Goal: Information Seeking & Learning: Learn about a topic

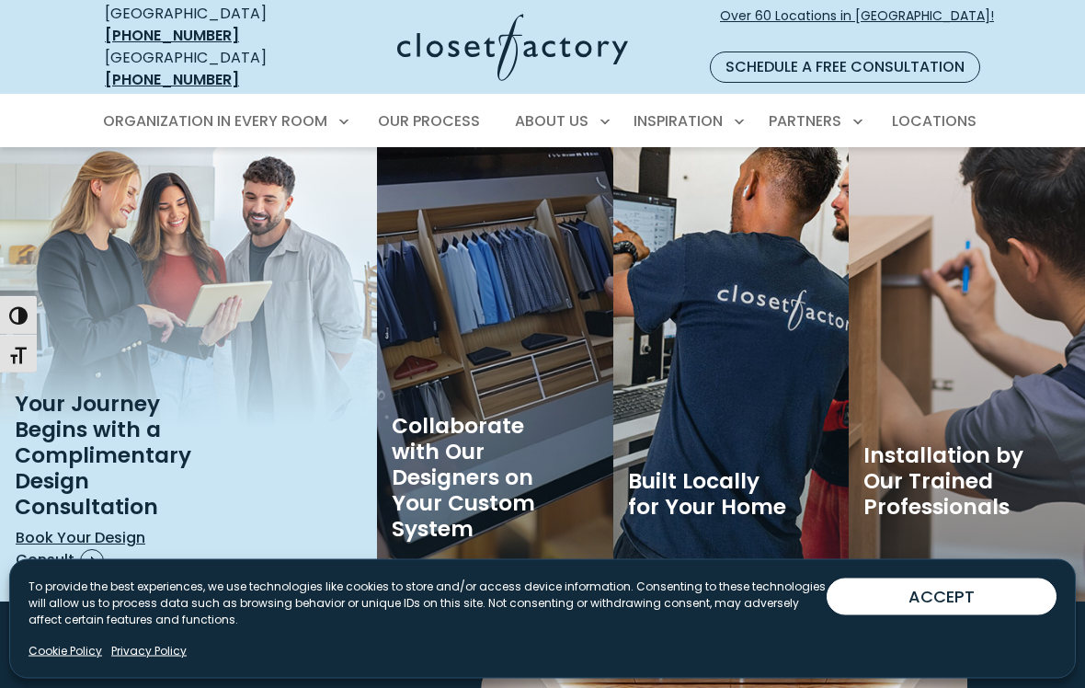
scroll to position [3088, 0]
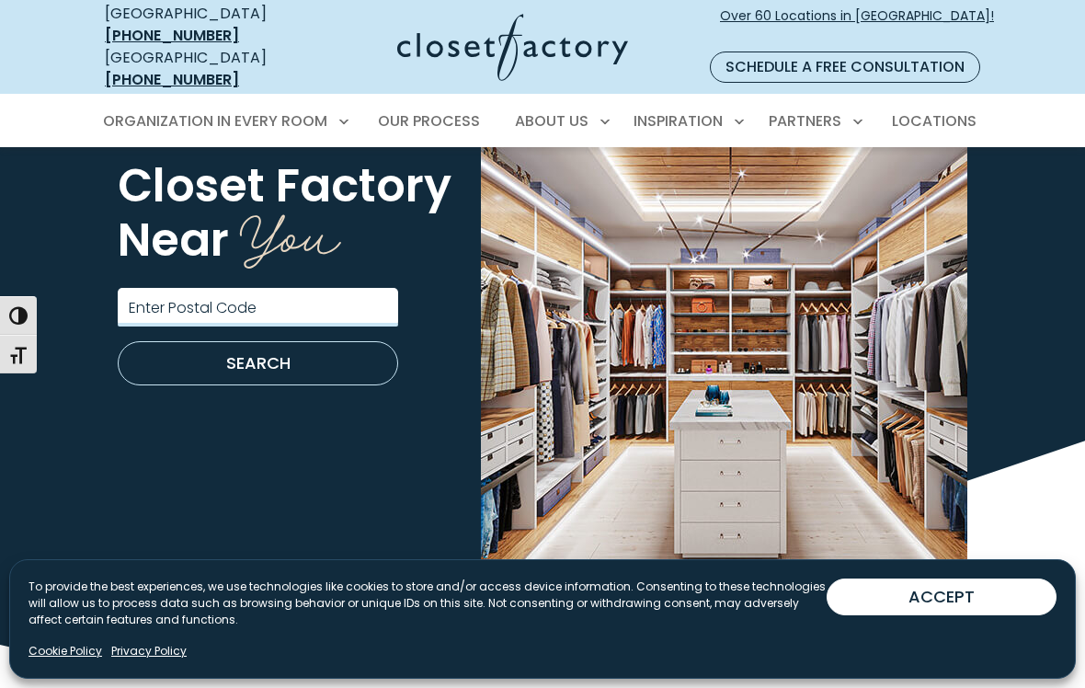
click at [237, 288] on input "Enter Postal Code" at bounding box center [258, 307] width 280 height 39
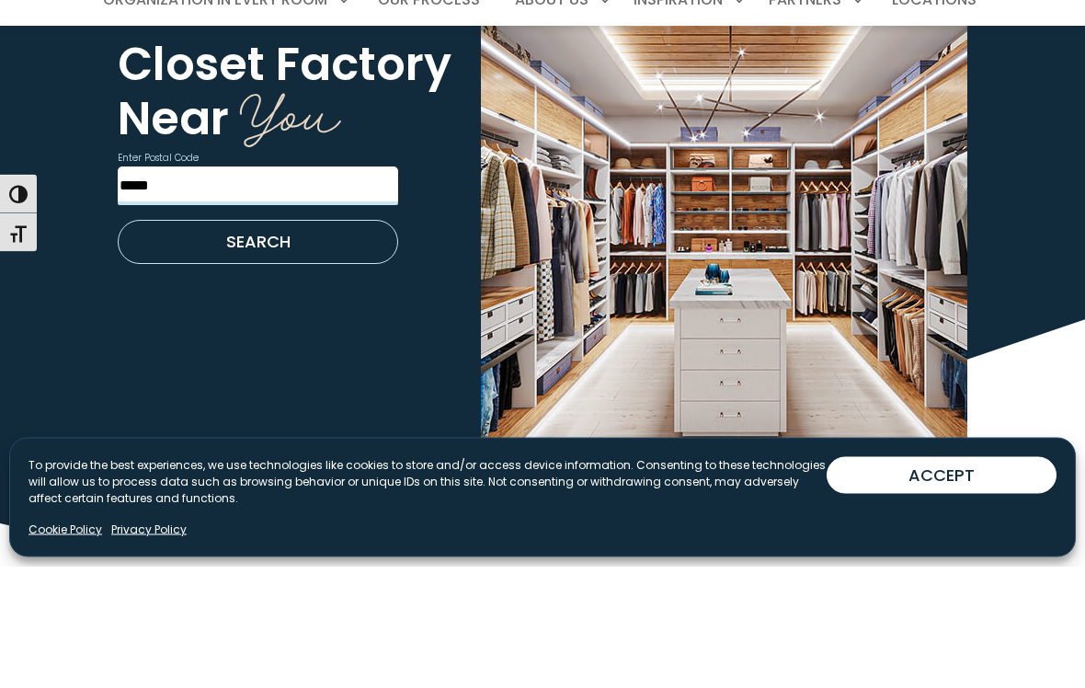
type input "*****"
click at [349, 342] on button "SEARCH" at bounding box center [258, 364] width 280 height 44
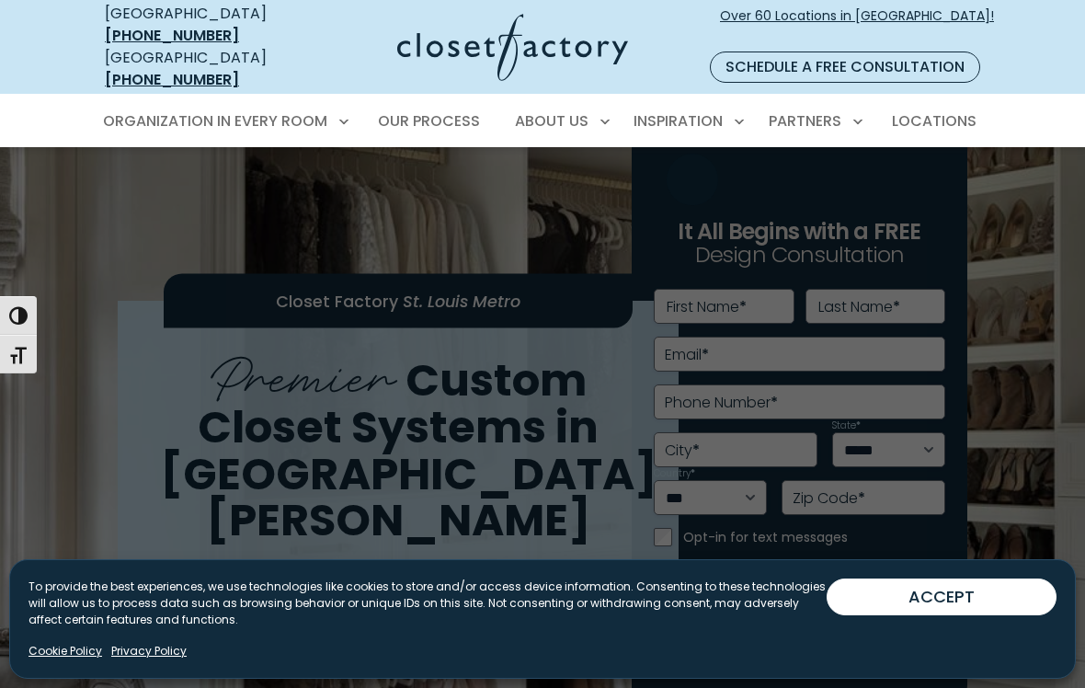
click at [690, 177] on span "Inspiration Gallery" at bounding box center [645, 186] width 138 height 18
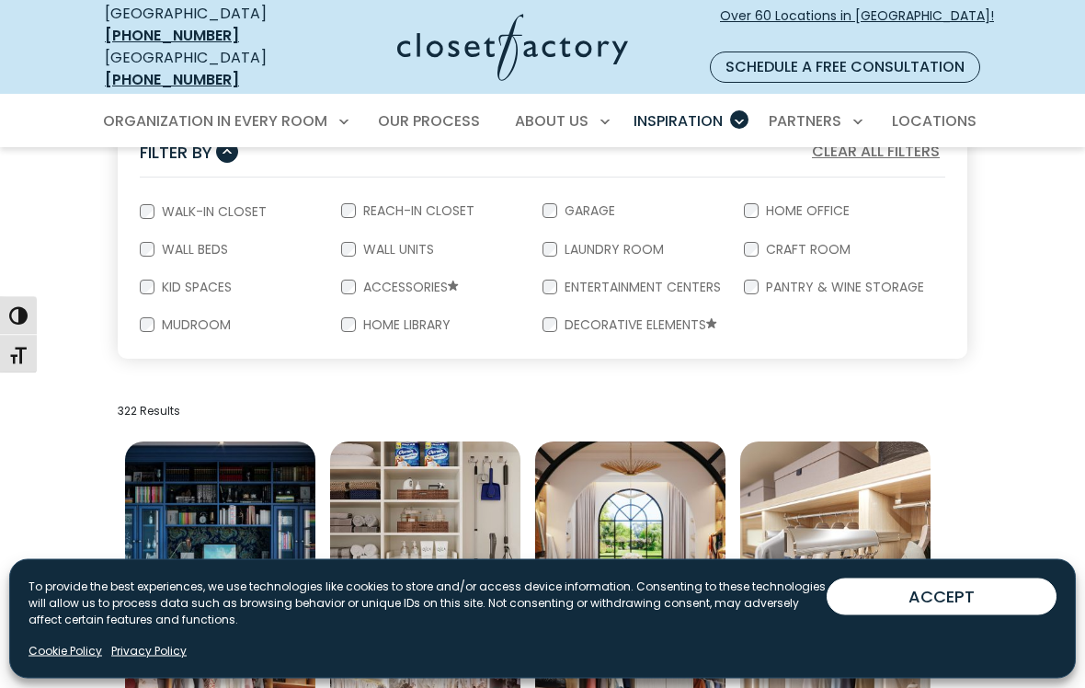
scroll to position [349, 0]
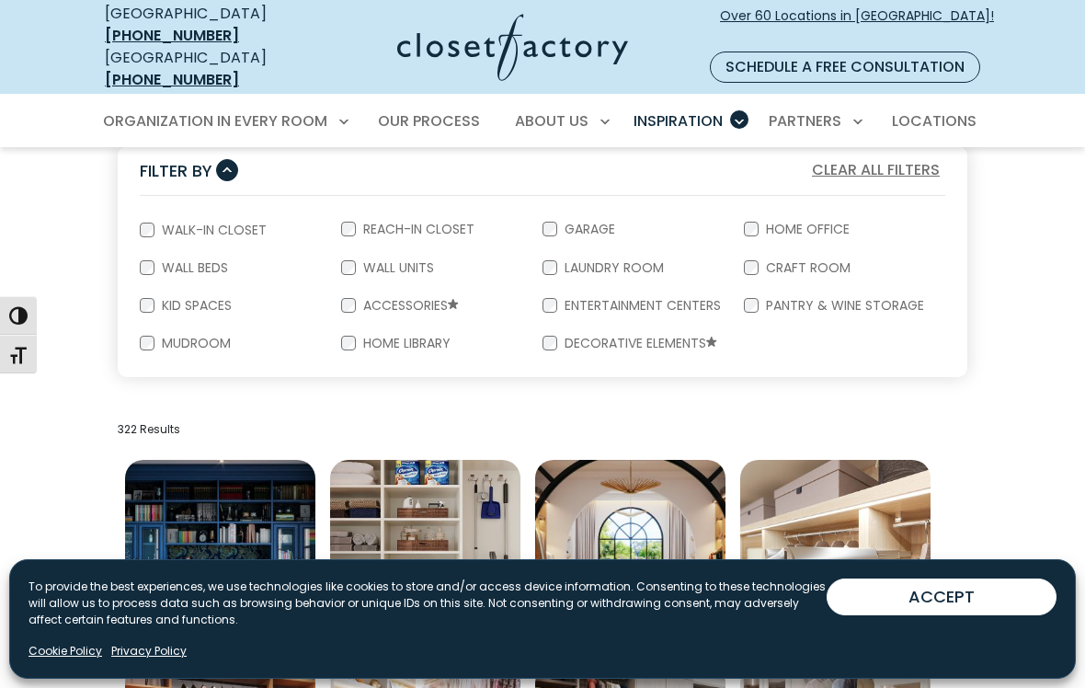
click at [364, 211] on div "Reach-In Closet" at bounding box center [441, 230] width 201 height 39
click at [359, 196] on form "Walk-In Closet Reach-In Closet Garage Home Office Wall Beds Wall Units Laundry …" at bounding box center [542, 286] width 849 height 181
click at [352, 211] on div "Reach-In Closet" at bounding box center [441, 230] width 201 height 39
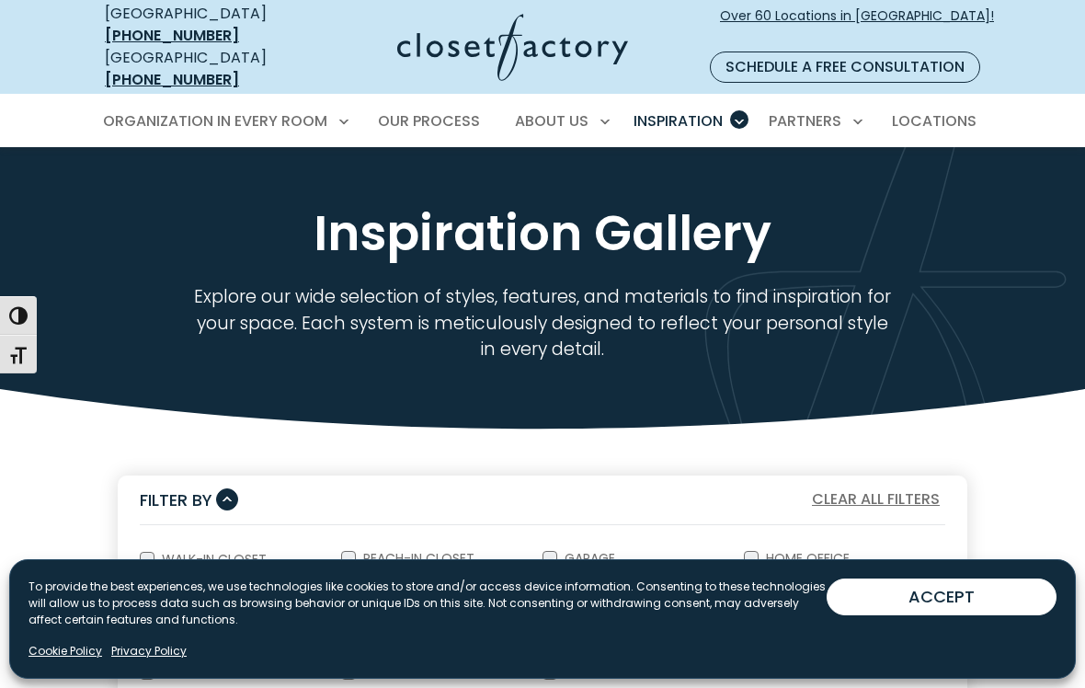
scroll to position [0, 0]
